Goal: Task Accomplishment & Management: Manage account settings

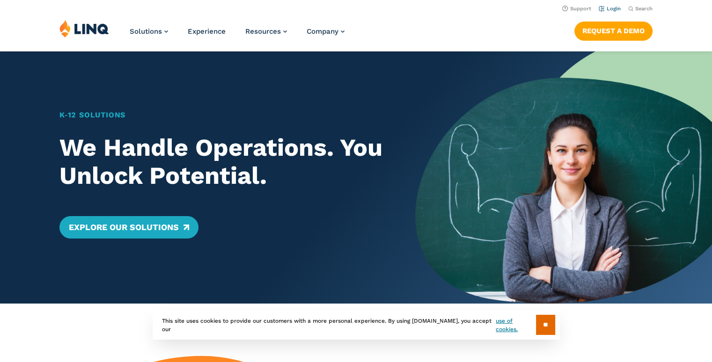
click at [612, 9] on link "Login" at bounding box center [609, 9] width 22 height 6
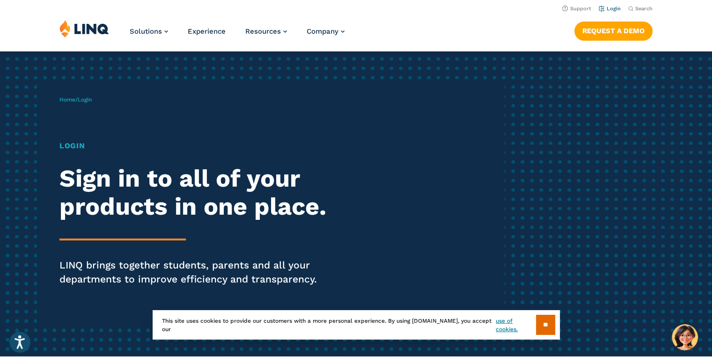
click at [612, 12] on link "Login" at bounding box center [609, 9] width 22 height 6
click at [545, 324] on input "**" at bounding box center [545, 325] width 19 height 20
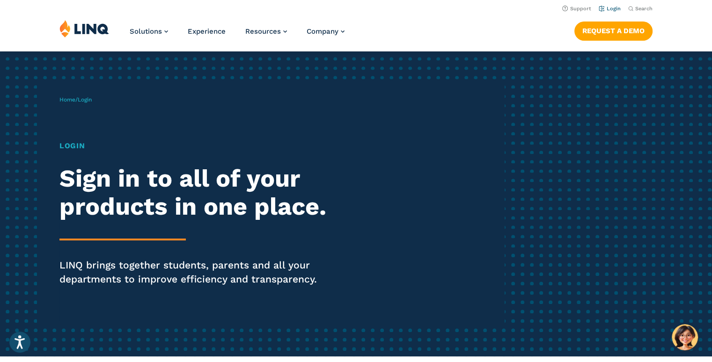
click at [613, 8] on link "Login" at bounding box center [609, 9] width 22 height 6
click at [87, 100] on span "Login" at bounding box center [85, 99] width 14 height 7
click at [614, 8] on link "Login" at bounding box center [609, 9] width 22 height 6
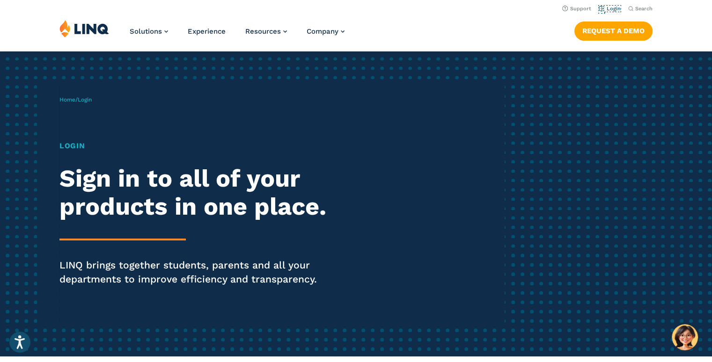
click at [614, 8] on link "Login" at bounding box center [609, 9] width 22 height 6
